Goal: Task Accomplishment & Management: Use online tool/utility

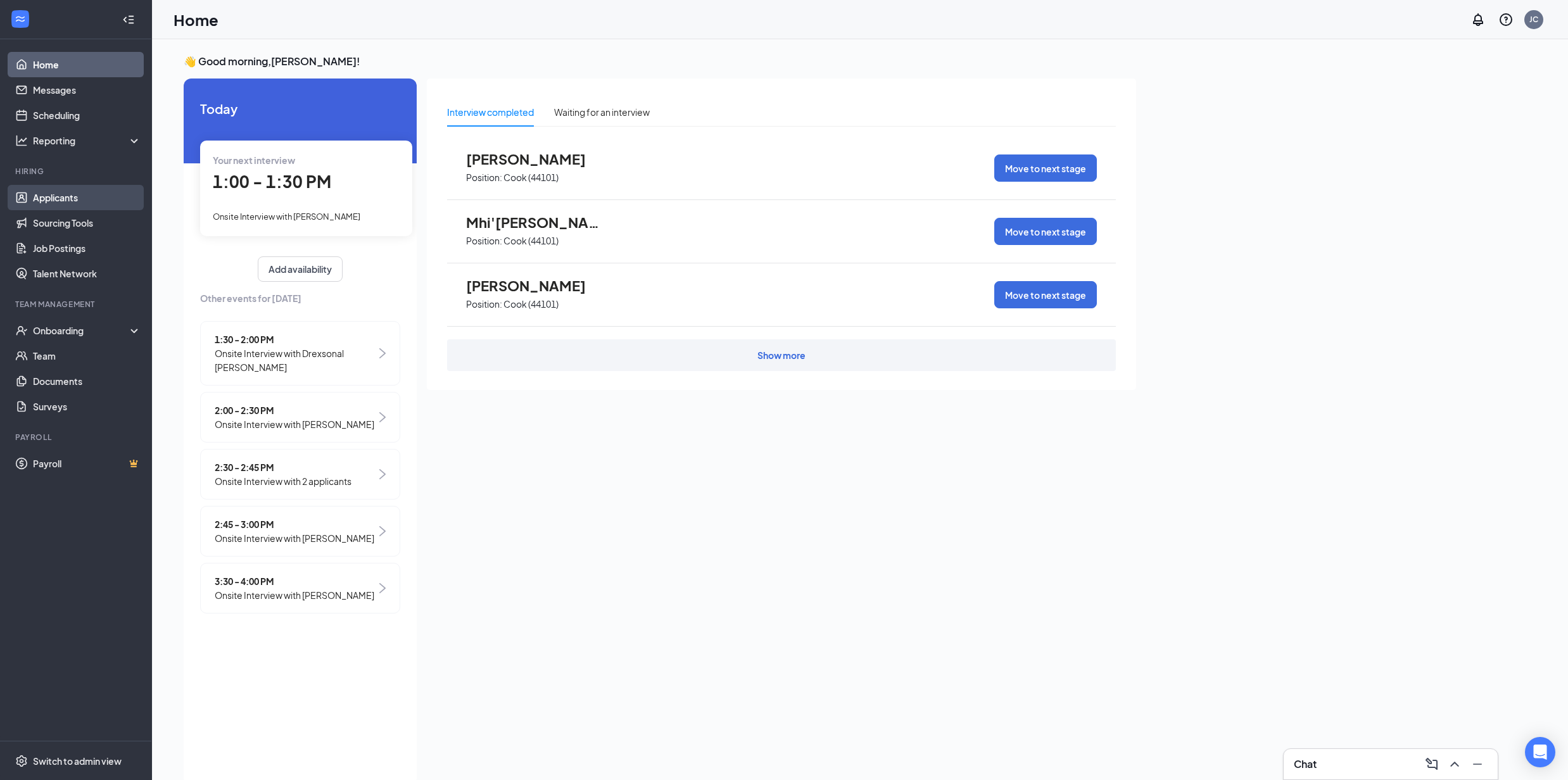
click at [49, 201] on link "Applicants" at bounding box center [87, 198] width 108 height 25
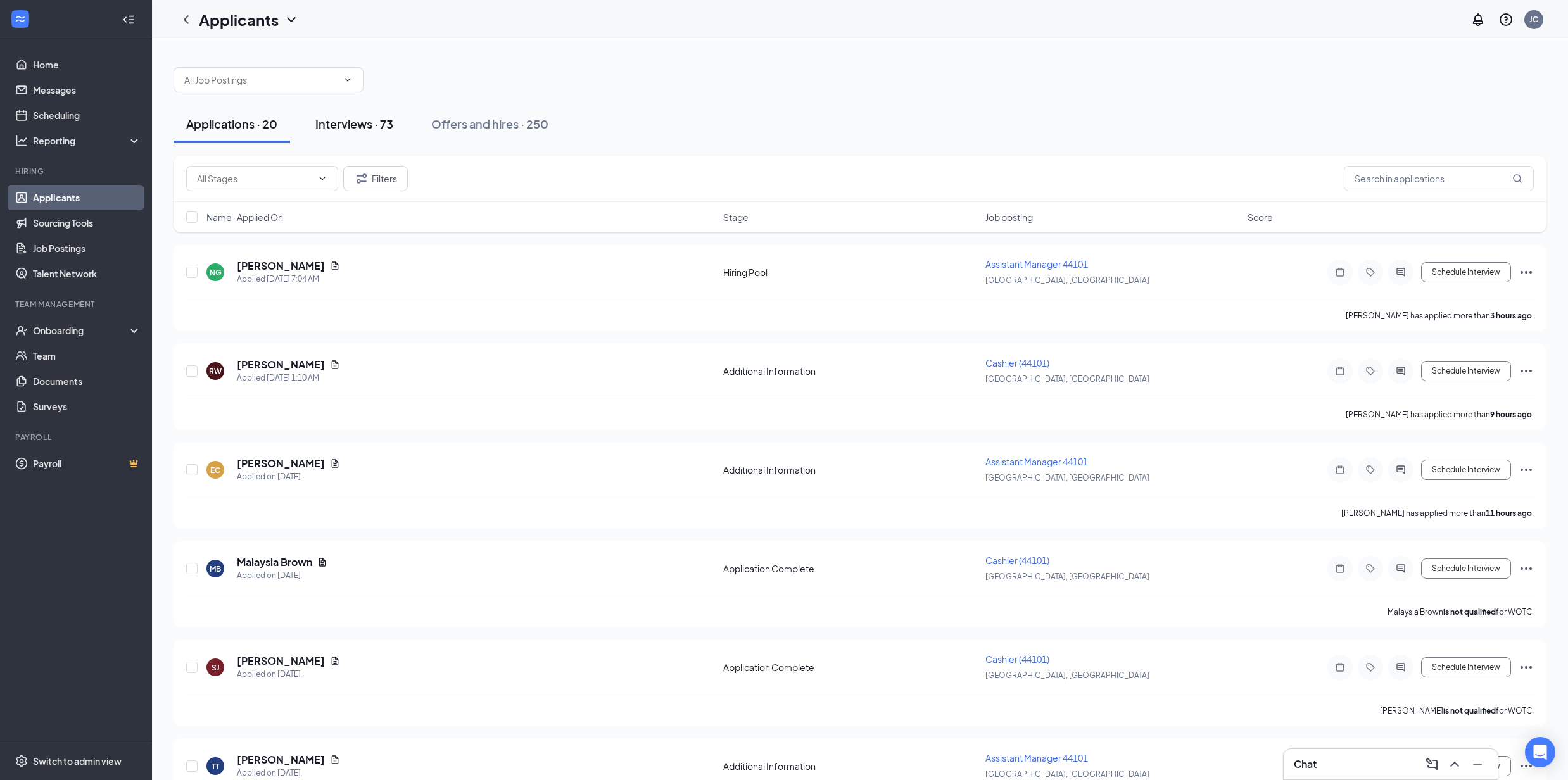
click at [331, 122] on div "Interviews · 73" at bounding box center [355, 124] width 78 height 16
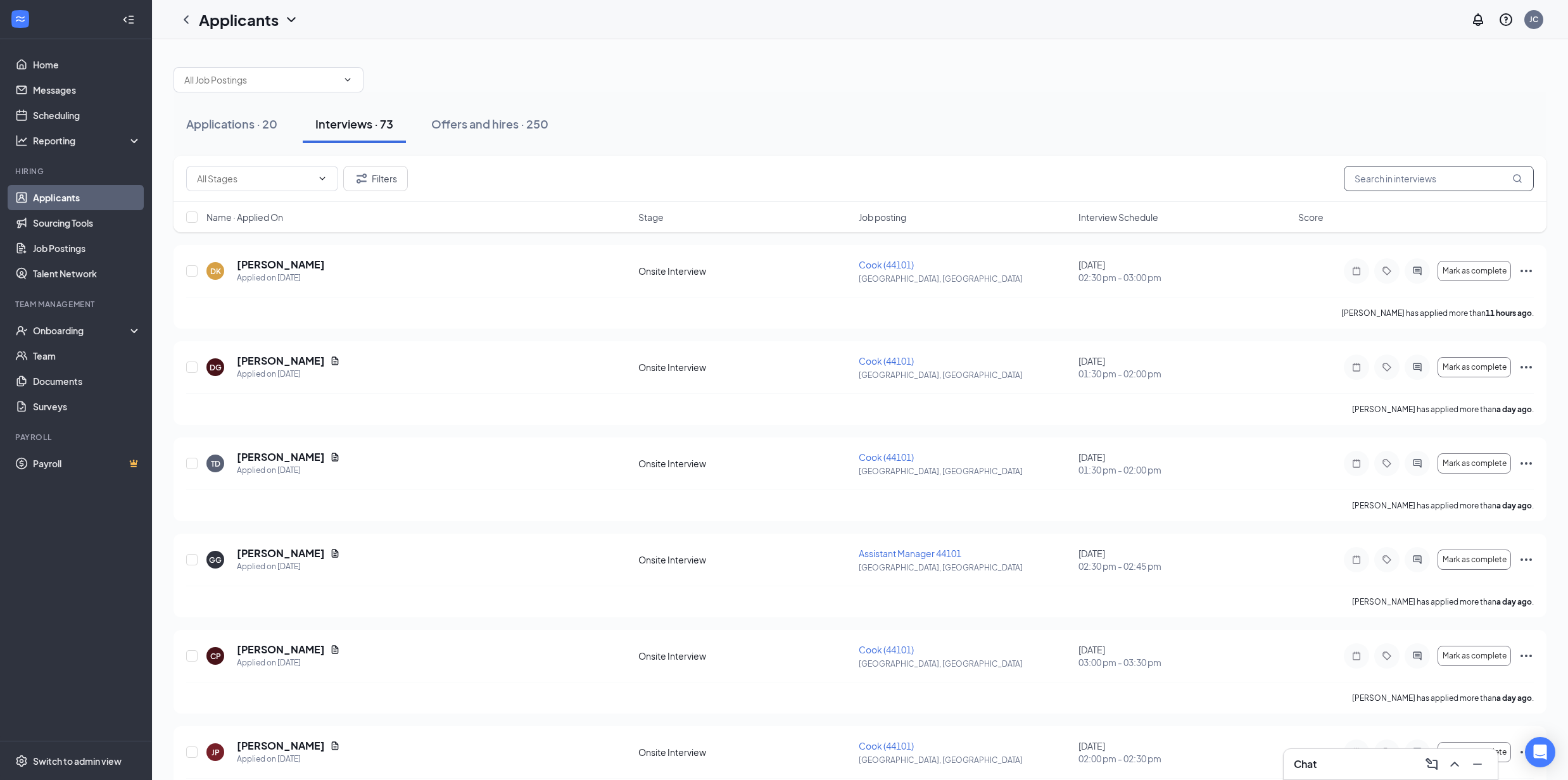
click at [1408, 177] on input "text" at bounding box center [1439, 179] width 190 height 25
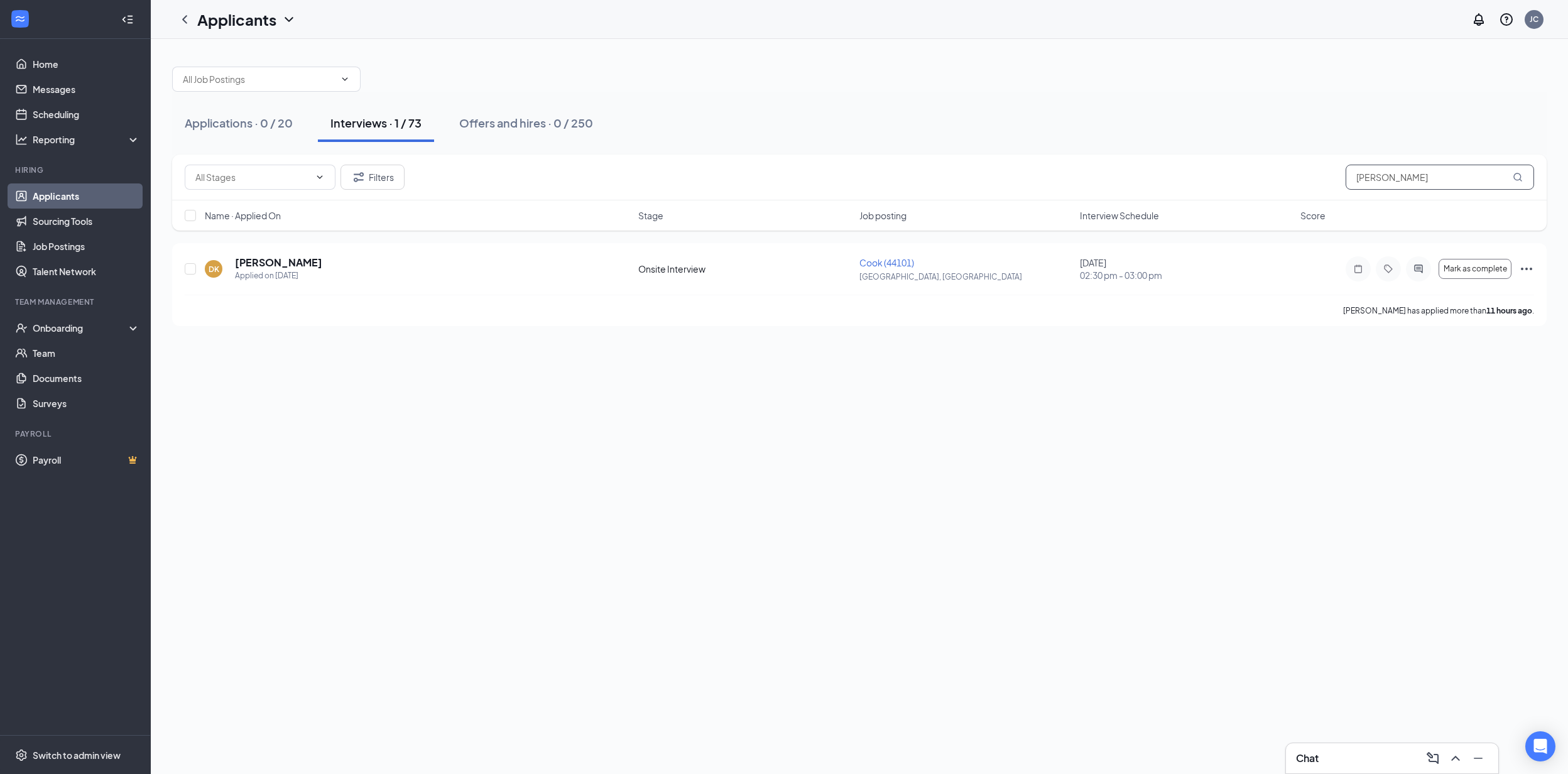
type input "[PERSON_NAME]"
